Goal: Check status: Check status

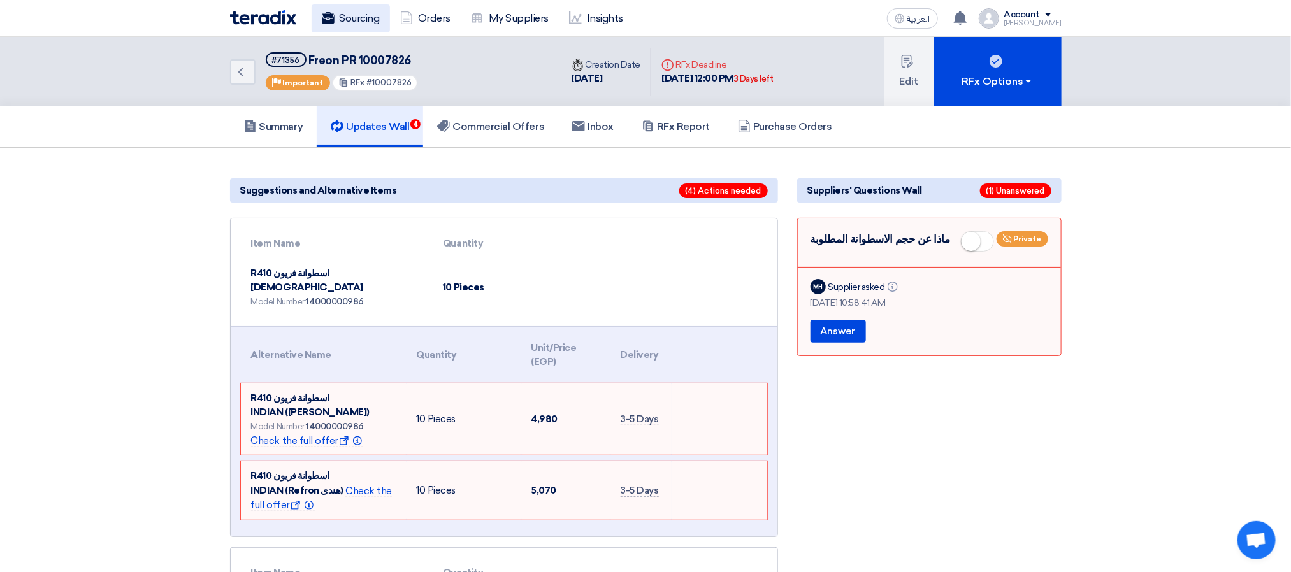
click at [336, 21] on link "Sourcing" at bounding box center [351, 18] width 78 height 28
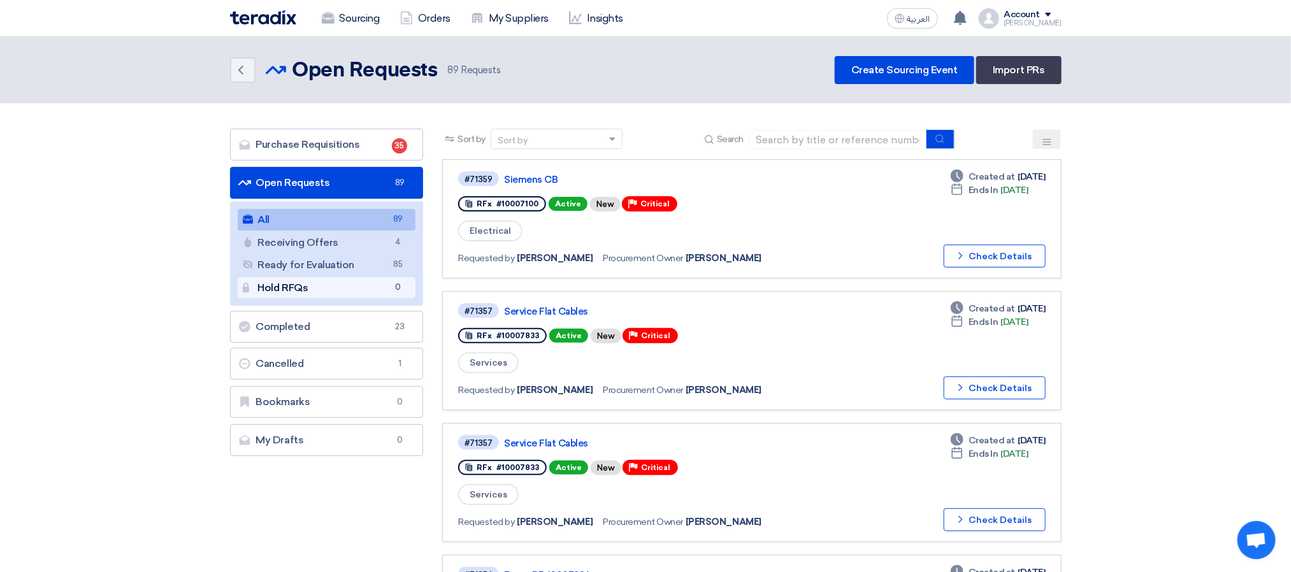
scroll to position [573, 0]
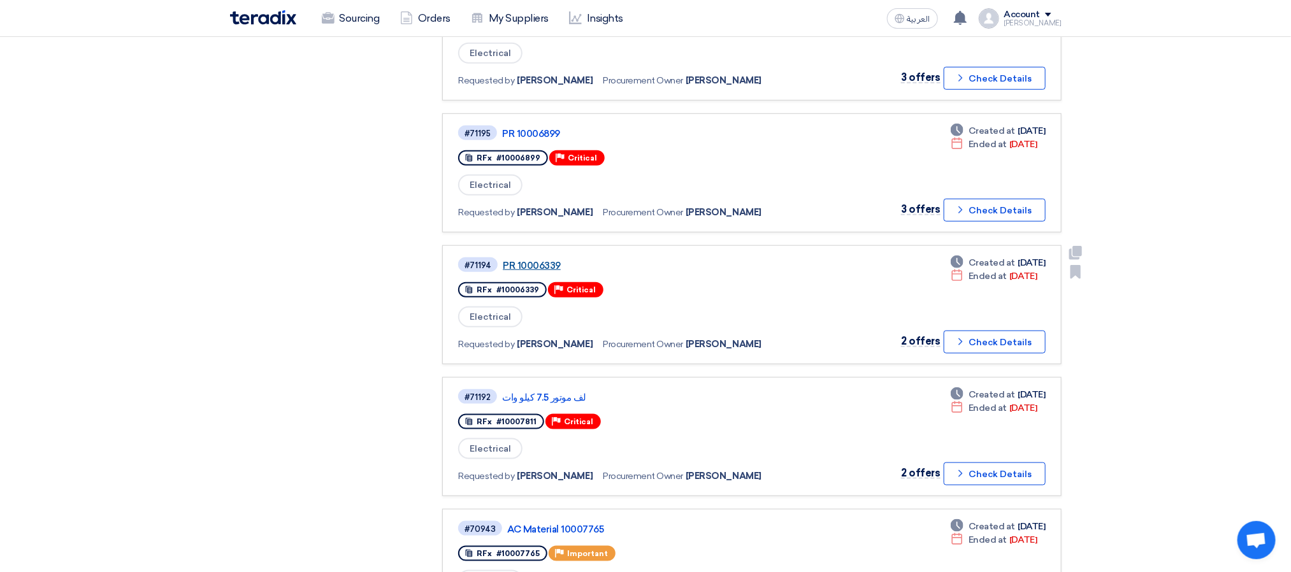
click at [513, 260] on link "PR 10006339" at bounding box center [662, 265] width 319 height 11
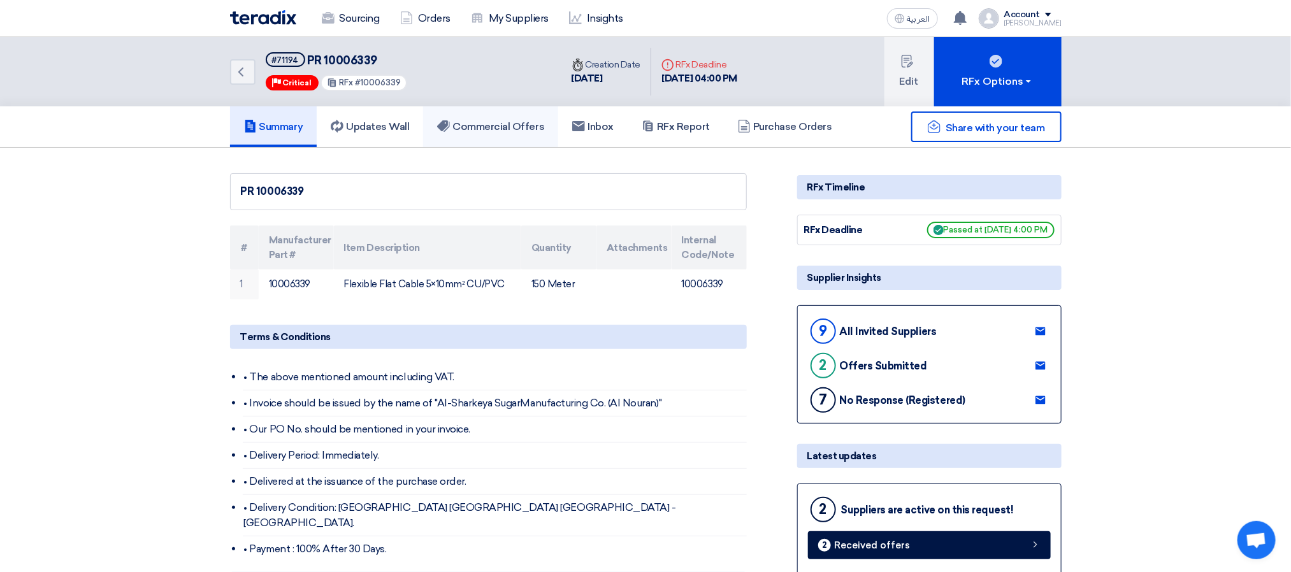
click at [507, 117] on link "Commercial Offers" at bounding box center [490, 126] width 135 height 41
